Goal: Find specific page/section: Find specific page/section

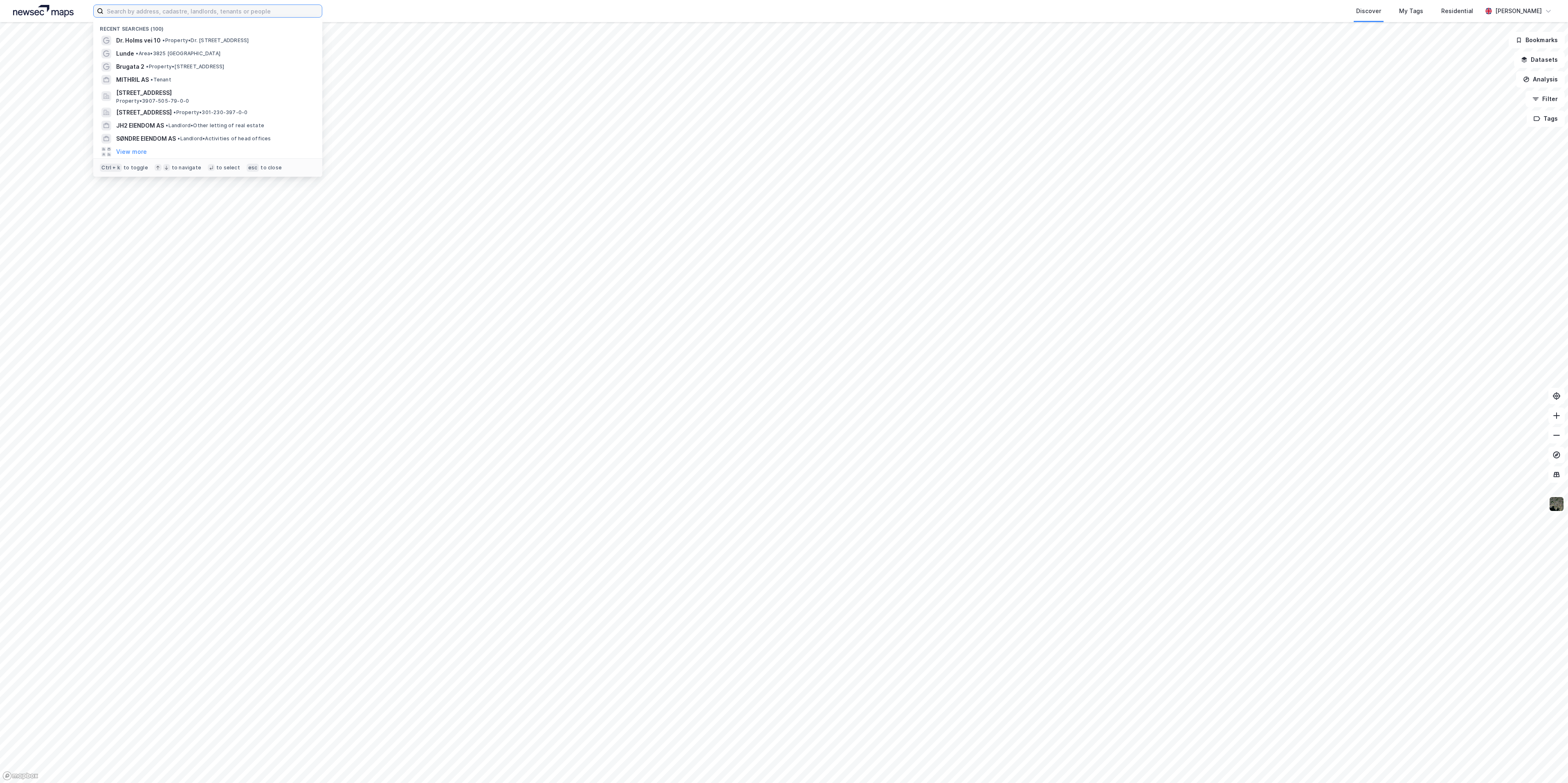
click at [201, 10] on input at bounding box center [213, 11] width 219 height 12
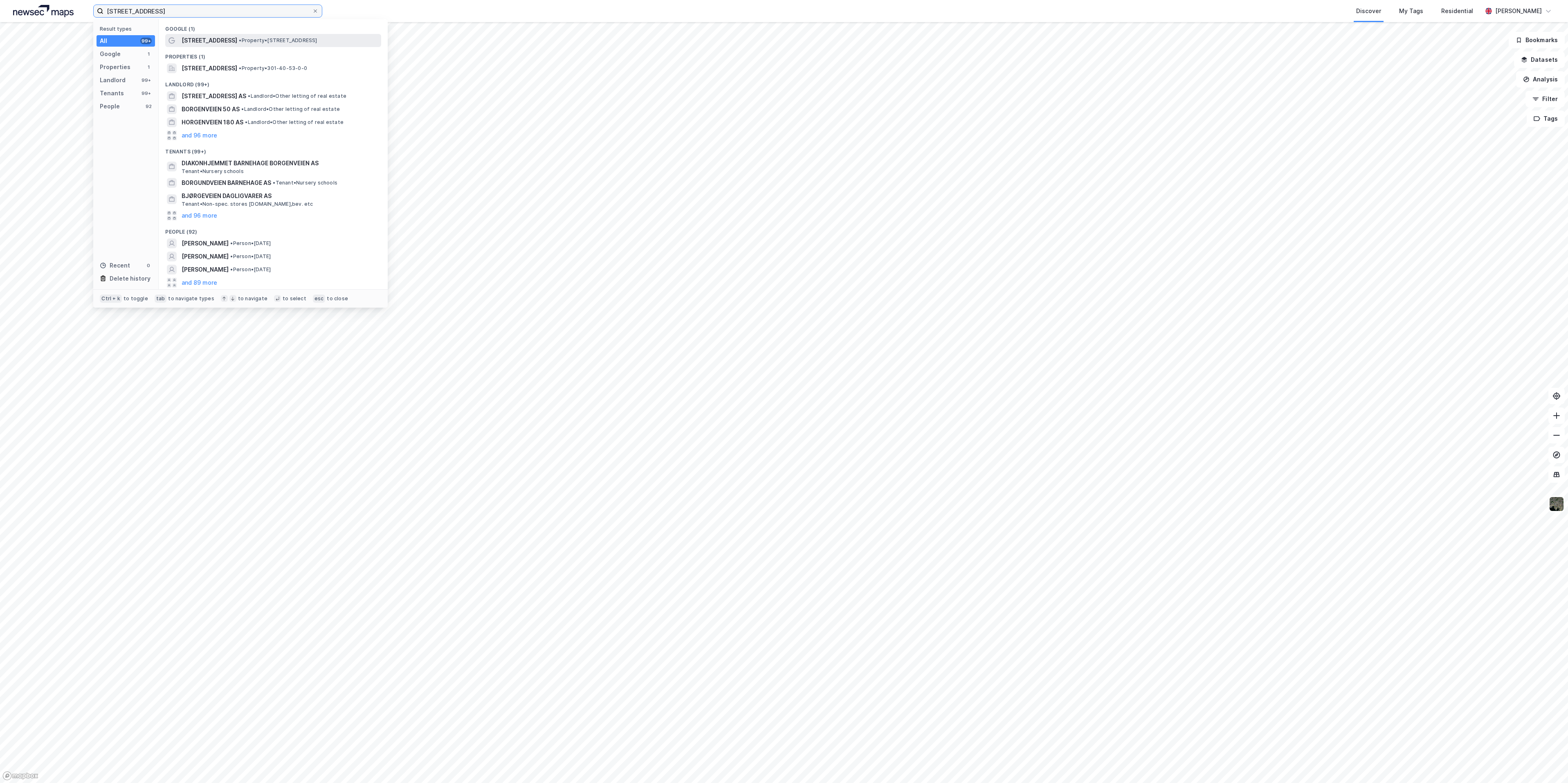
type input "[STREET_ADDRESS]"
click at [210, 39] on span "[STREET_ADDRESS]" at bounding box center [209, 40] width 55 height 10
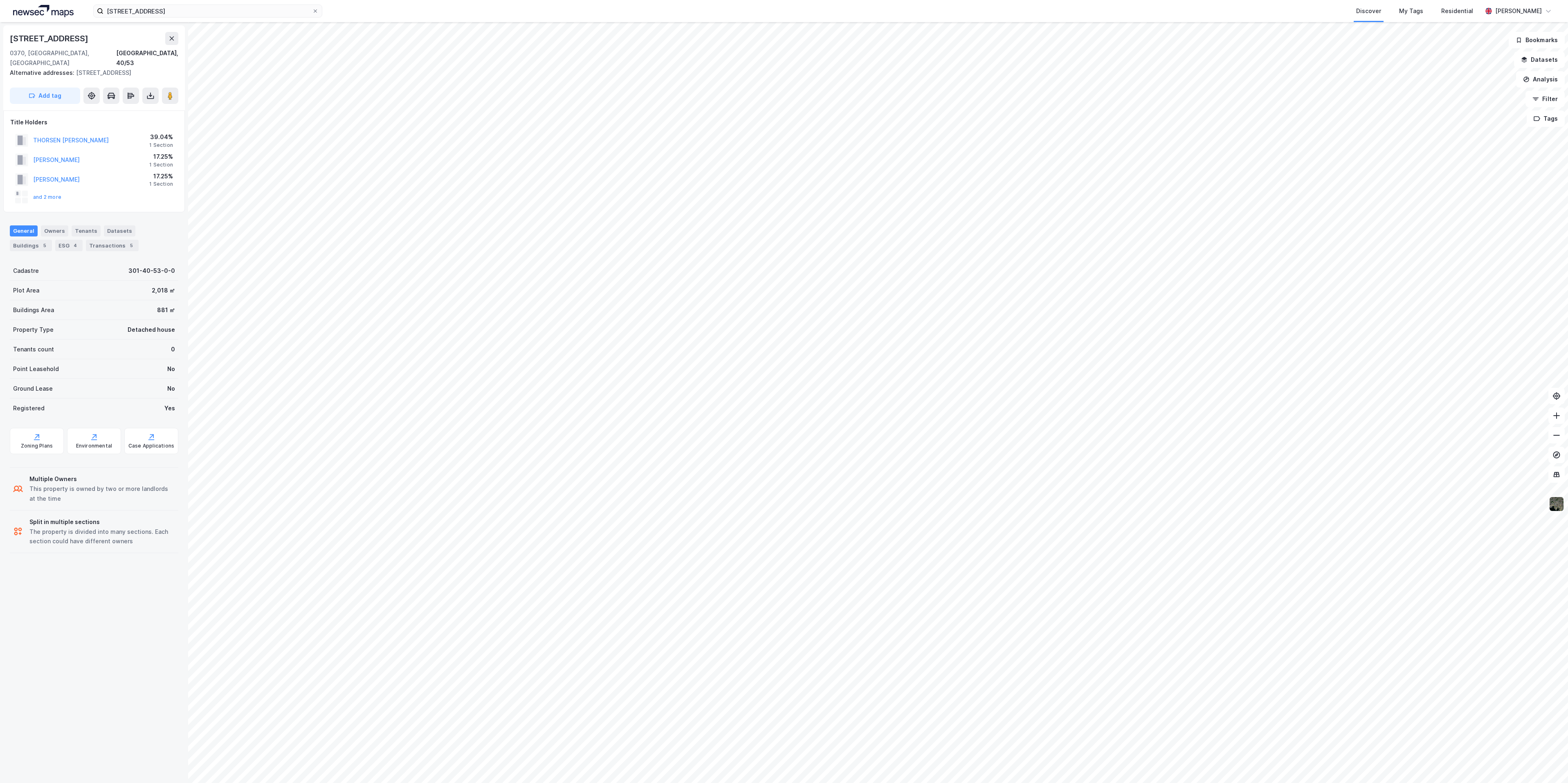
click at [1555, 501] on img at bounding box center [1556, 504] width 15 height 15
click at [1491, 343] on div "Satellite" at bounding box center [1492, 347] width 105 height 23
